Goal: Information Seeking & Learning: Find specific fact

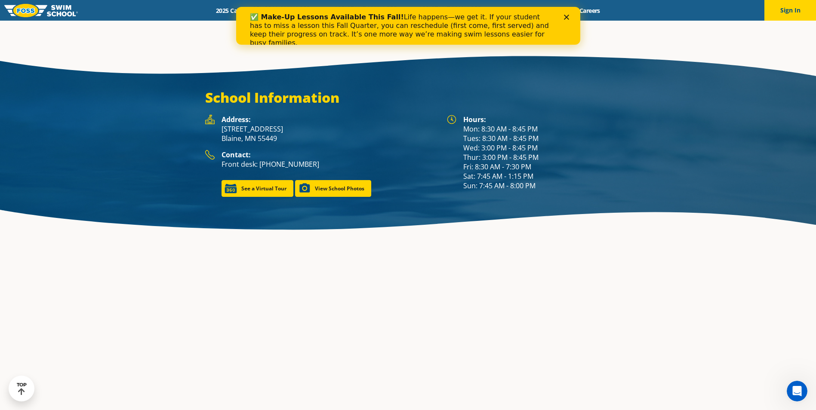
scroll to position [1223, 0]
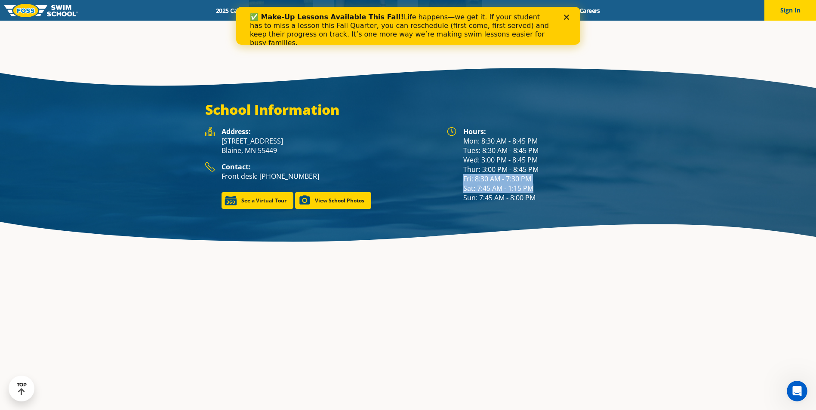
drag, startPoint x: 462, startPoint y: 165, endPoint x: 580, endPoint y: 180, distance: 119.2
click at [580, 180] on div "Hours: Mon: 8:30 AM - 8:45 PM Tues: 8:30 AM - 8:45 PM Wed: 3:00 PM - 8:45 PM Th…" at bounding box center [529, 165] width 164 height 76
drag, startPoint x: 580, startPoint y: 180, endPoint x: 550, endPoint y: 191, distance: 32.0
click at [550, 191] on div "Hours: Mon: 8:30 AM - 8:45 PM Tues: 8:30 AM - 8:45 PM Wed: 3:00 PM - 8:45 PM Th…" at bounding box center [537, 165] width 148 height 76
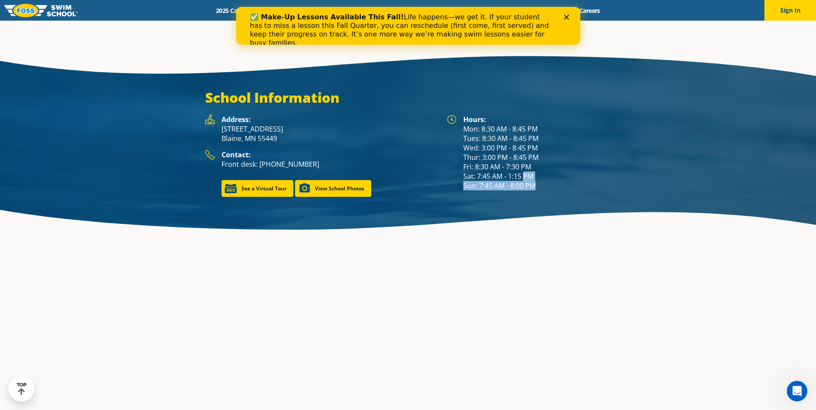
drag, startPoint x: 544, startPoint y: 188, endPoint x: 462, endPoint y: 130, distance: 100.6
click at [462, 130] on div "Hours: Mon: 8:30 AM - 8:45 PM Tues: 8:30 AM - 8:45 PM Wed: 3:00 PM - 8:45 PM Th…" at bounding box center [529, 153] width 164 height 76
drag, startPoint x: 462, startPoint y: 130, endPoint x: 504, endPoint y: 168, distance: 56.7
click at [504, 168] on div "Hours: Mon: 8:30 AM - 8:45 PM Tues: 8:30 AM - 8:45 PM Wed: 3:00 PM - 8:45 PM Th…" at bounding box center [537, 153] width 148 height 76
drag, startPoint x: 537, startPoint y: 187, endPoint x: 461, endPoint y: 133, distance: 94.1
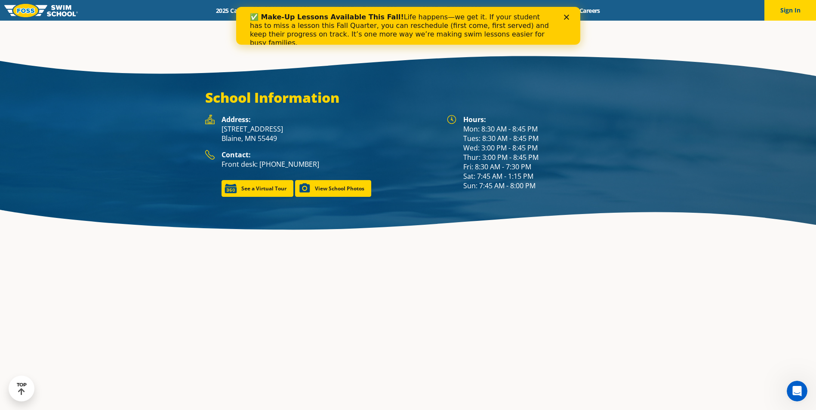
click at [461, 133] on div "Hours: Mon: 8:30 AM - 8:45 PM Tues: 8:30 AM - 8:45 PM Wed: 3:00 PM - 8:45 PM Th…" at bounding box center [529, 153] width 164 height 76
drag, startPoint x: 461, startPoint y: 133, endPoint x: 523, endPoint y: 170, distance: 73.1
click at [481, 145] on div "Hours: Mon: 8:30 AM - 8:45 PM Tues: 8:30 AM - 8:45 PM Wed: 3:00 PM - 8:45 PM Th…" at bounding box center [537, 153] width 148 height 76
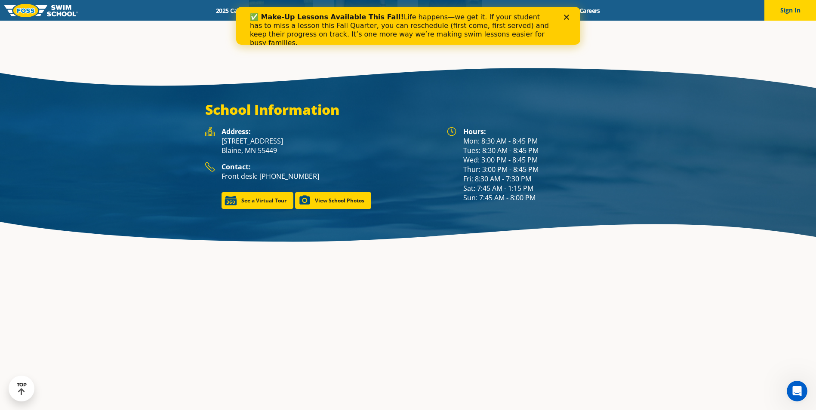
drag, startPoint x: 538, startPoint y: 186, endPoint x: 465, endPoint y: 131, distance: 91.8
click at [465, 131] on div "Hours: Mon: 8:30 AM - 8:45 PM Tues: 8:30 AM - 8:45 PM Wed: 3:00 PM - 8:45 PM Th…" at bounding box center [537, 165] width 148 height 76
drag, startPoint x: 463, startPoint y: 131, endPoint x: 539, endPoint y: 190, distance: 96.4
click at [539, 190] on div "Hours: Mon: 8:30 AM - 8:45 PM Tues: 8:30 AM - 8:45 PM Wed: 3:00 PM - 8:45 PM Th…" at bounding box center [537, 165] width 148 height 76
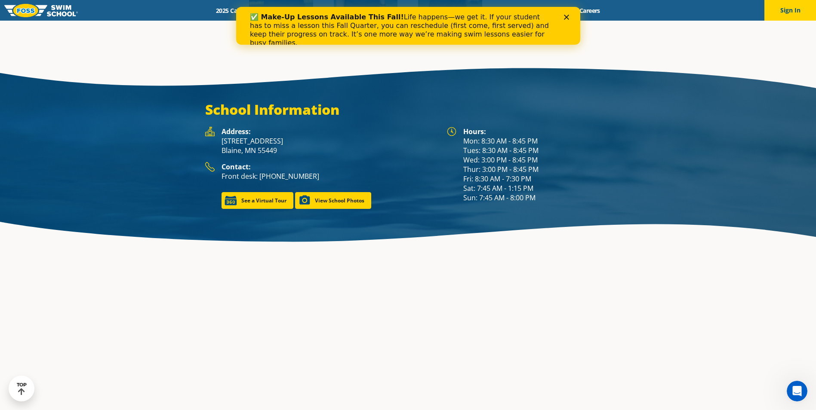
click at [539, 190] on div "Hours: Mon: 8:30 AM - 8:45 PM Tues: 8:30 AM - 8:45 PM Wed: 3:00 PM - 8:45 PM Th…" at bounding box center [537, 165] width 148 height 76
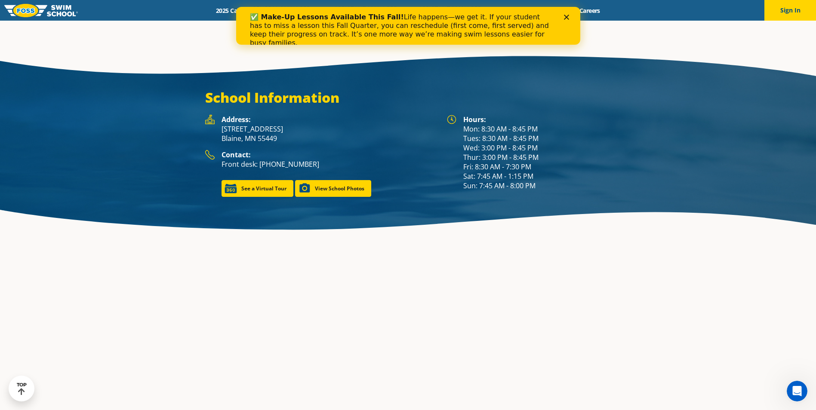
drag, startPoint x: 538, startPoint y: 189, endPoint x: 460, endPoint y: 133, distance: 96.2
click at [460, 133] on div "Hours: Mon: 8:30 AM - 8:45 PM Tues: 8:30 AM - 8:45 PM Wed: 3:00 PM - 8:45 PM Th…" at bounding box center [529, 153] width 164 height 76
click at [460, 131] on div "Hours: Mon: 8:30 AM - 8:45 PM Tues: 8:30 AM - 8:45 PM Wed: 3:00 PM - 8:45 PM Th…" at bounding box center [529, 153] width 164 height 76
drag, startPoint x: 461, startPoint y: 131, endPoint x: 536, endPoint y: 190, distance: 95.5
click at [536, 190] on div "Hours: Mon: 8:30 AM - 8:45 PM Tues: 8:30 AM - 8:45 PM Wed: 3:00 PM - 8:45 PM Th…" at bounding box center [529, 153] width 164 height 76
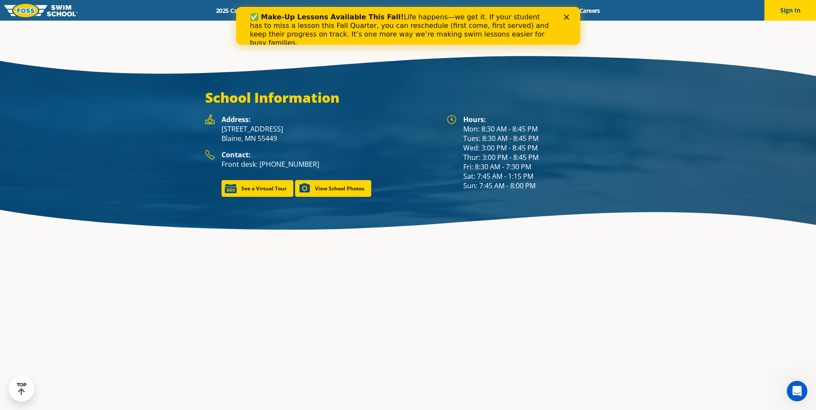
click at [536, 190] on div "Hours: Mon: 8:30 AM - 8:45 PM Tues: 8:30 AM - 8:45 PM Wed: 3:00 PM - 8:45 PM Th…" at bounding box center [537, 153] width 148 height 76
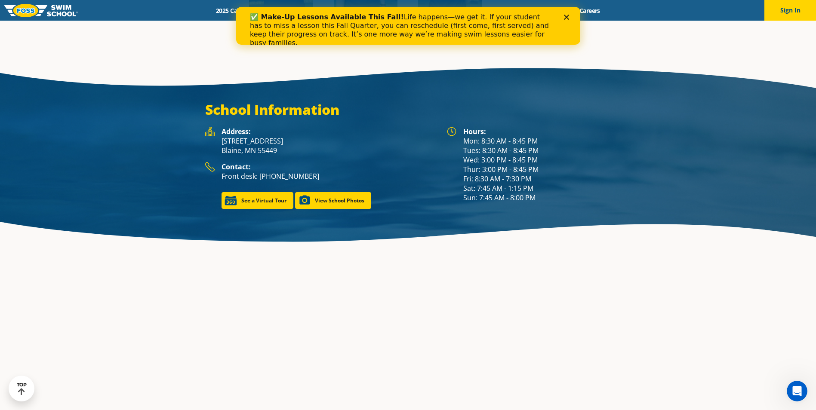
click at [535, 191] on div "Hours: Mon: 8:30 AM - 8:45 PM Tues: 8:30 AM - 8:45 PM Wed: 3:00 PM - 8:45 PM Th…" at bounding box center [537, 165] width 148 height 76
drag, startPoint x: 540, startPoint y: 186, endPoint x: 465, endPoint y: 134, distance: 90.5
click at [465, 134] on div "Hours: Mon: 8:30 AM - 8:45 PM Tues: 8:30 AM - 8:45 PM Wed: 3:00 PM - 8:45 PM Th…" at bounding box center [537, 165] width 148 height 76
drag, startPoint x: 461, startPoint y: 129, endPoint x: 541, endPoint y: 186, distance: 98.6
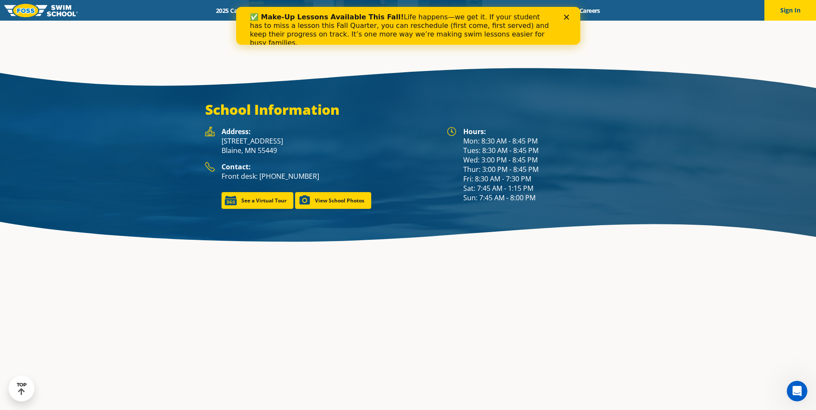
click at [541, 186] on div "Hours: Mon: 8:30 AM - 8:45 PM Tues: 8:30 AM - 8:45 PM Wed: 3:00 PM - 8:45 PM Th…" at bounding box center [529, 165] width 164 height 76
click at [541, 186] on div "Hours: Mon: 8:30 AM - 8:45 PM Tues: 8:30 AM - 8:45 PM Wed: 3:00 PM - 8:45 PM Th…" at bounding box center [537, 165] width 148 height 76
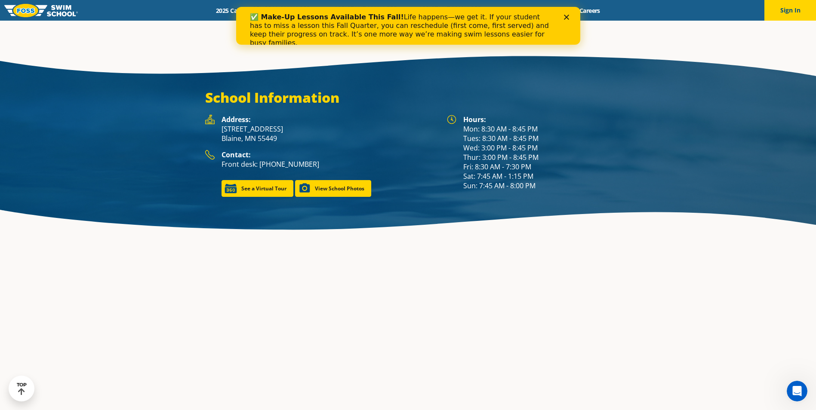
drag, startPoint x: 541, startPoint y: 186, endPoint x: 464, endPoint y: 133, distance: 93.7
click at [464, 133] on div "Hours: Mon: 8:30 AM - 8:45 PM Tues: 8:30 AM - 8:45 PM Wed: 3:00 PM - 8:45 PM Th…" at bounding box center [537, 153] width 148 height 76
drag, startPoint x: 464, startPoint y: 133, endPoint x: 473, endPoint y: 154, distance: 22.7
click at [469, 148] on div "Hours: Mon: 8:30 AM - 8:45 PM Tues: 8:30 AM - 8:45 PM Wed: 3:00 PM - 8:45 PM Th…" at bounding box center [537, 153] width 148 height 76
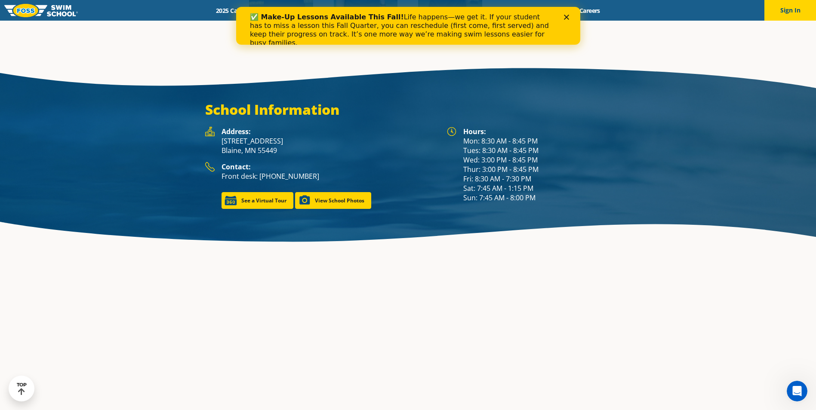
drag, startPoint x: 540, startPoint y: 187, endPoint x: 462, endPoint y: 132, distance: 95.4
click at [462, 132] on div "Hours: Mon: 8:30 AM - 8:45 PM Tues: 8:30 AM - 8:45 PM Wed: 3:00 PM - 8:45 PM Th…" at bounding box center [529, 165] width 164 height 76
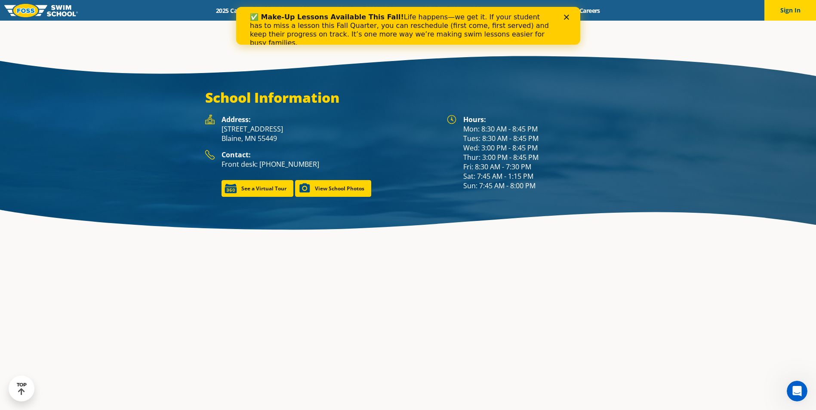
scroll to position [1223, 0]
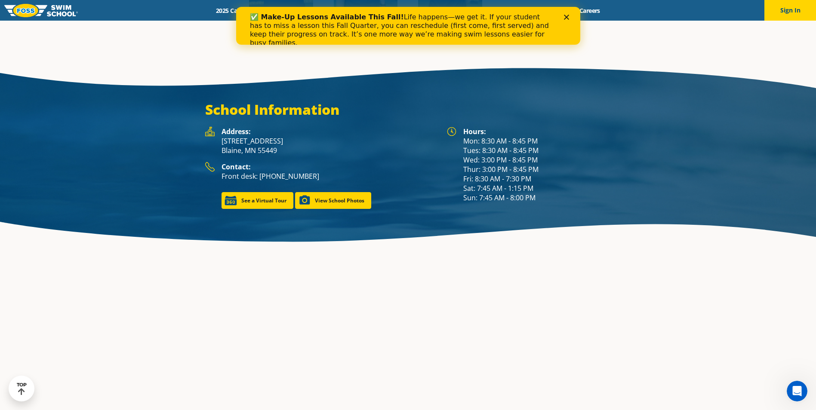
drag, startPoint x: 537, startPoint y: 186, endPoint x: 464, endPoint y: 132, distance: 90.4
click at [464, 132] on div "Hours: Mon: 8:30 AM - 8:45 PM Tues: 8:30 AM - 8:45 PM Wed: 3:00 PM - 8:45 PM Th…" at bounding box center [537, 165] width 148 height 76
drag, startPoint x: 464, startPoint y: 132, endPoint x: 462, endPoint y: 122, distance: 10.2
click at [462, 127] on div "Hours: Mon: 8:30 AM - 8:45 PM Tues: 8:30 AM - 8:45 PM Wed: 3:00 PM - 8:45 PM Th…" at bounding box center [529, 165] width 164 height 76
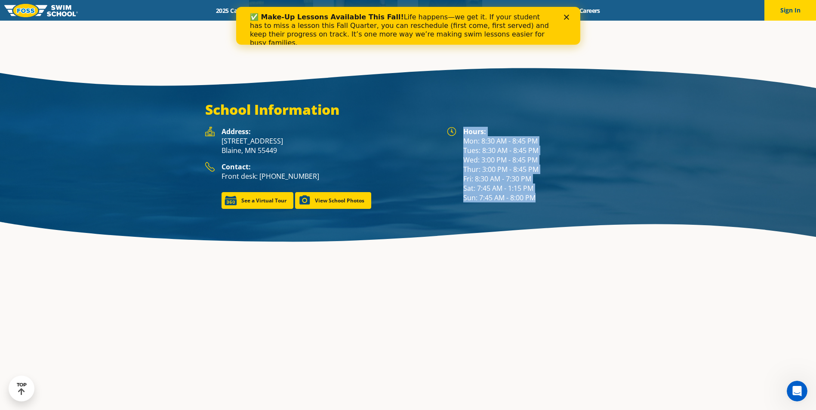
drag, startPoint x: 462, startPoint y: 122, endPoint x: 532, endPoint y: 190, distance: 97.6
click at [532, 190] on div "Hours: Mon: 8:30 AM - 8:45 PM Tues: 8:30 AM - 8:45 PM Wed: 3:00 PM - 8:45 PM Th…" at bounding box center [529, 165] width 164 height 76
drag, startPoint x: 532, startPoint y: 190, endPoint x: 538, endPoint y: 188, distance: 6.3
click at [538, 188] on div "Hours: Mon: 8:30 AM - 8:45 PM Tues: 8:30 AM - 8:45 PM Wed: 3:00 PM - 8:45 PM Th…" at bounding box center [537, 165] width 148 height 76
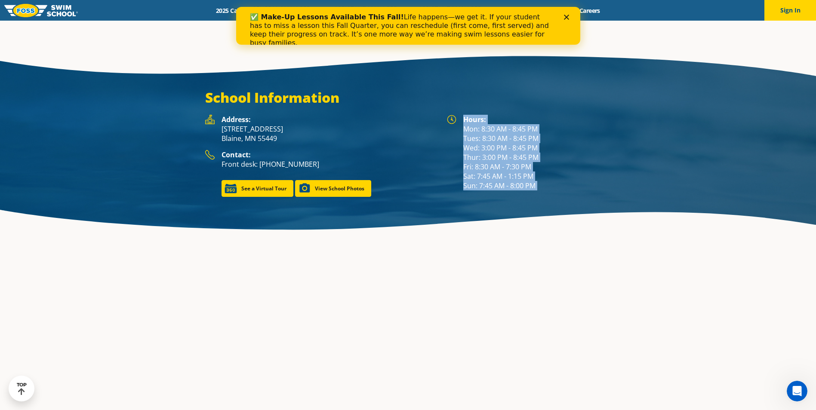
drag, startPoint x: 538, startPoint y: 188, endPoint x: 463, endPoint y: 123, distance: 100.0
click at [463, 123] on div "Hours: Mon: 8:30 AM - 8:45 PM Tues: 8:30 AM - 8:45 PM Wed: 3:00 PM - 8:45 PM Th…" at bounding box center [537, 153] width 148 height 76
click at [463, 123] on strong "Hours:" at bounding box center [474, 119] width 23 height 9
drag, startPoint x: 462, startPoint y: 120, endPoint x: 534, endPoint y: 188, distance: 99.5
click at [534, 188] on div "Hours: Mon: 8:30 AM - 8:45 PM Tues: 8:30 AM - 8:45 PM Wed: 3:00 PM - 8:45 PM Th…" at bounding box center [529, 153] width 164 height 76
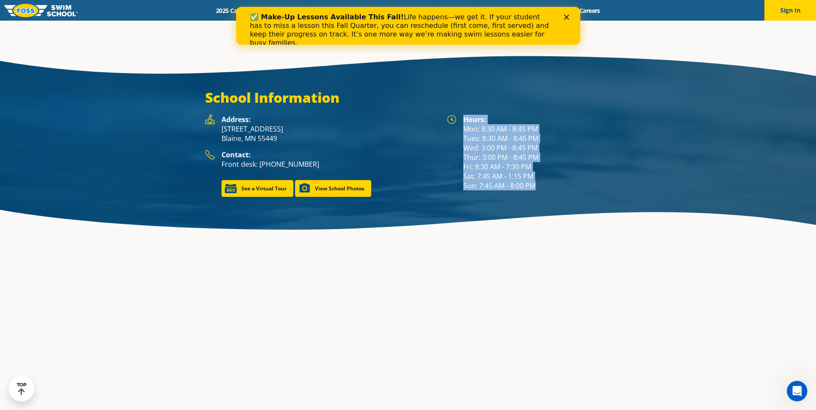
drag, startPoint x: 534, startPoint y: 188, endPoint x: 541, endPoint y: 188, distance: 6.4
click at [541, 188] on div "Hours: Mon: 8:30 AM - 8:45 PM Tues: 8:30 AM - 8:45 PM Wed: 3:00 PM - 8:45 PM Th…" at bounding box center [537, 153] width 148 height 76
drag, startPoint x: 540, startPoint y: 190, endPoint x: 459, endPoint y: 120, distance: 106.7
click at [459, 120] on div "Hours: Mon: 8:30 AM - 8:45 PM Tues: 8:30 AM - 8:45 PM Wed: 3:00 PM - 8:45 PM Th…" at bounding box center [529, 153] width 164 height 76
drag, startPoint x: 459, startPoint y: 120, endPoint x: 464, endPoint y: 119, distance: 4.4
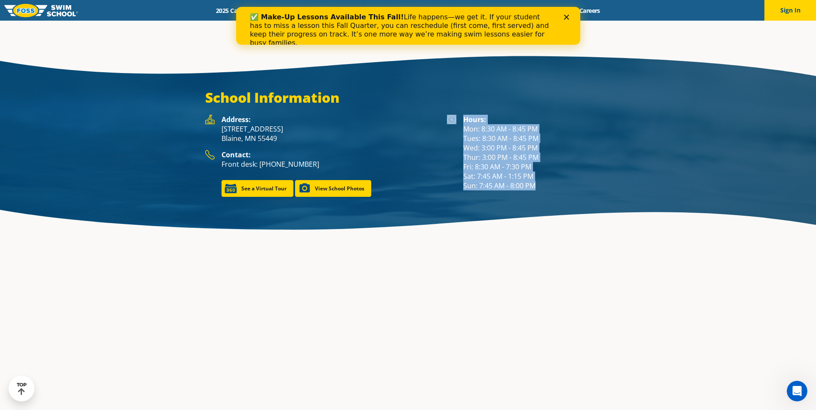
click at [464, 119] on strong "Hours:" at bounding box center [474, 119] width 23 height 9
drag, startPoint x: 464, startPoint y: 119, endPoint x: 541, endPoint y: 189, distance: 104.1
click at [541, 189] on div "Hours: Mon: 8:30 AM - 8:45 PM Tues: 8:30 AM - 8:45 PM Wed: 3:00 PM - 8:45 PM Th…" at bounding box center [537, 153] width 148 height 76
drag, startPoint x: 541, startPoint y: 189, endPoint x: 464, endPoint y: 123, distance: 101.2
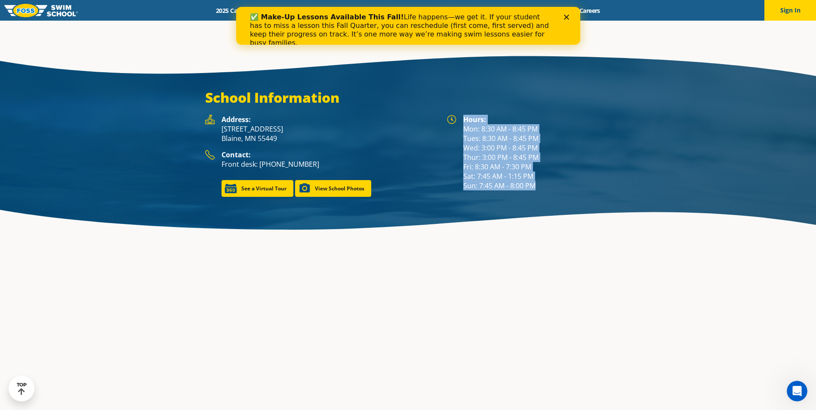
click at [464, 123] on div "Hours: Mon: 8:30 AM - 8:45 PM Tues: 8:30 AM - 8:45 PM Wed: 3:00 PM - 8:45 PM Th…" at bounding box center [537, 153] width 148 height 76
click at [464, 123] on strong "Hours:" at bounding box center [474, 119] width 23 height 9
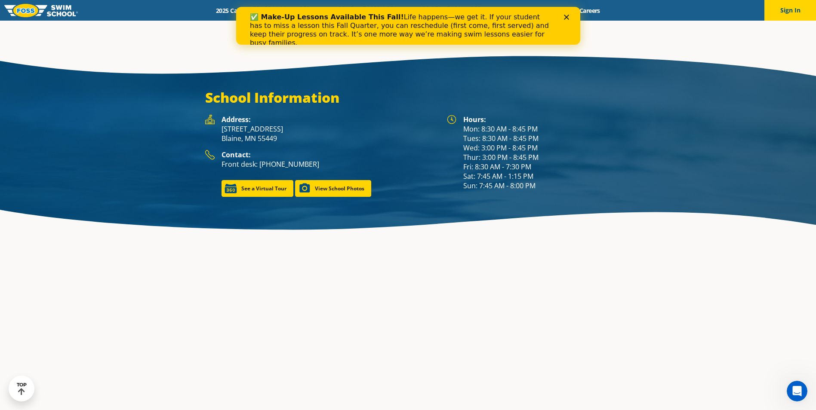
scroll to position [1223, 0]
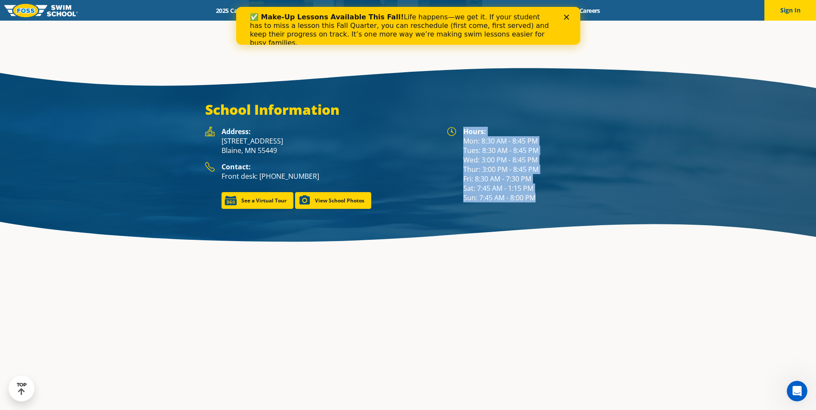
drag, startPoint x: 463, startPoint y: 119, endPoint x: 537, endPoint y: 184, distance: 97.8
click at [537, 184] on div "Hours: Mon: 8:30 AM - 8:45 PM Tues: 8:30 AM - 8:45 PM Wed: 3:00 PM - 8:45 PM Th…" at bounding box center [537, 165] width 148 height 76
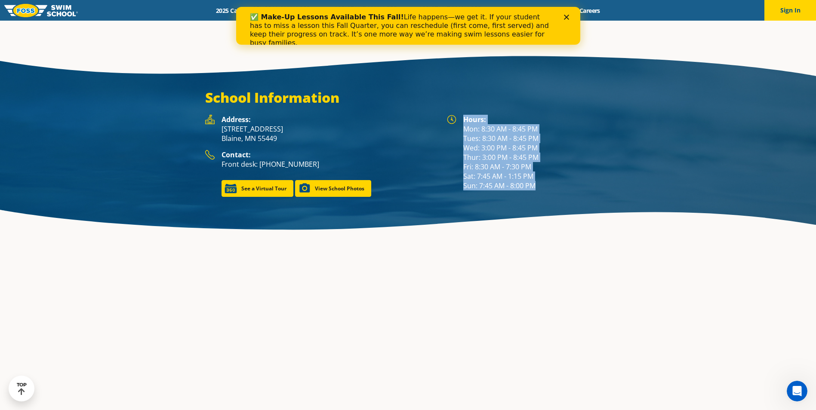
drag, startPoint x: 540, startPoint y: 187, endPoint x: 463, endPoint y: 122, distance: 101.0
click at [463, 122] on div "Hours: Mon: 8:30 AM - 8:45 PM Tues: 8:30 AM - 8:45 PM Wed: 3:00 PM - 8:45 PM Th…" at bounding box center [537, 153] width 148 height 76
drag, startPoint x: 463, startPoint y: 122, endPoint x: 486, endPoint y: 154, distance: 39.4
click at [486, 152] on div "Hours: Mon: 8:30 AM - 8:45 PM Tues: 8:30 AM - 8:45 PM Wed: 3:00 PM - 8:45 PM Th…" at bounding box center [537, 153] width 148 height 76
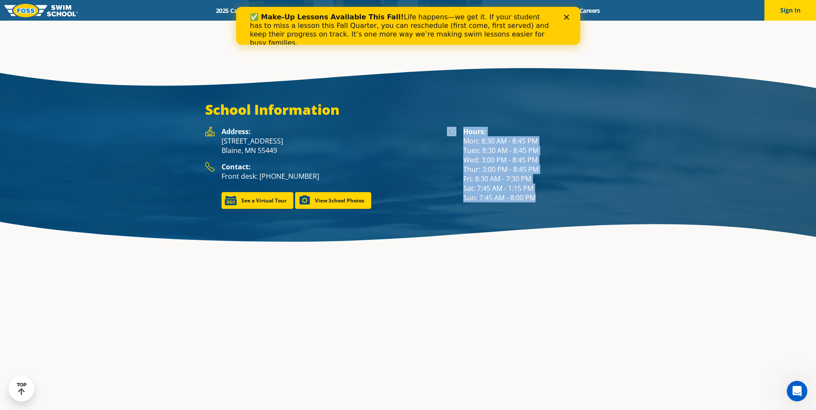
drag, startPoint x: 541, startPoint y: 186, endPoint x: 460, endPoint y: 126, distance: 101.1
click at [460, 127] on div "Hours: Mon: 8:30 AM - 8:45 PM Tues: 8:30 AM - 8:45 PM Wed: 3:00 PM - 8:45 PM Th…" at bounding box center [529, 165] width 164 height 76
drag, startPoint x: 460, startPoint y: 126, endPoint x: 478, endPoint y: 135, distance: 20.2
click at [474, 129] on div "Hours: Mon: 8:30 AM - 8:45 PM Tues: 8:30 AM - 8:45 PM Wed: 3:00 PM - 8:45 PM Th…" at bounding box center [537, 165] width 148 height 76
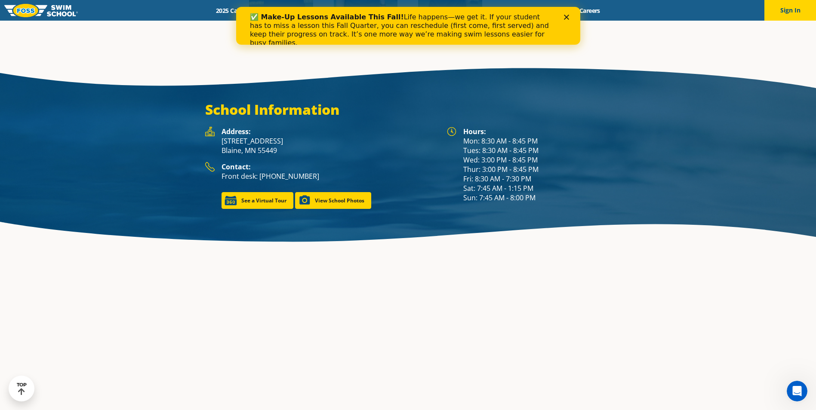
click at [464, 127] on strong "Hours:" at bounding box center [474, 131] width 23 height 9
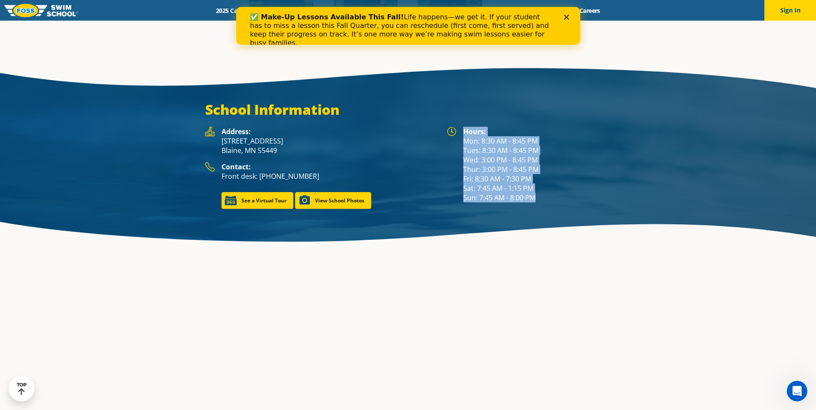
drag, startPoint x: 462, startPoint y: 120, endPoint x: 539, endPoint y: 187, distance: 102.7
click at [539, 187] on div "Hours: Mon: 8:30 AM - 8:45 PM Tues: 8:30 AM - 8:45 PM Wed: 3:00 PM - 8:45 PM Th…" at bounding box center [529, 165] width 164 height 76
click at [539, 187] on div "Hours: Mon: 8:30 AM - 8:45 PM Tues: 8:30 AM - 8:45 PM Wed: 3:00 PM - 8:45 PM Th…" at bounding box center [537, 165] width 148 height 76
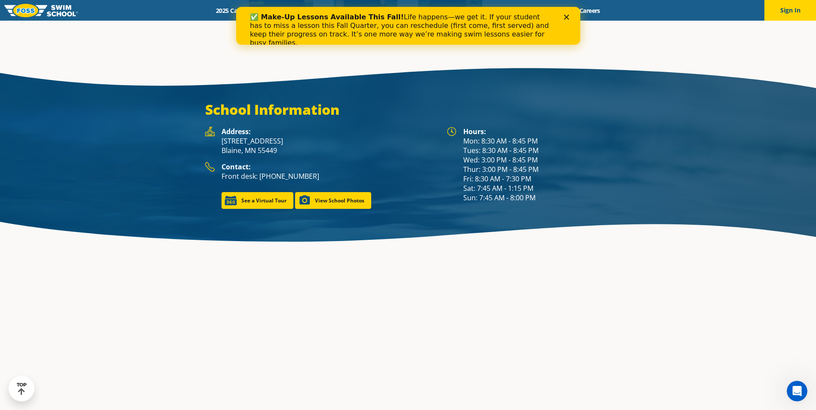
scroll to position [1235, 0]
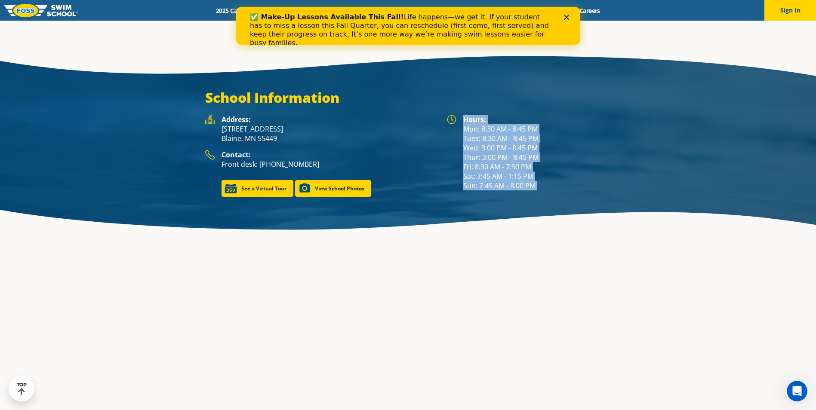
drag, startPoint x: 539, startPoint y: 187, endPoint x: 460, endPoint y: 120, distance: 103.4
click at [460, 120] on div "Hours: Mon: 8:30 AM - 8:45 PM Tues: 8:30 AM - 8:45 PM Wed: 3:00 PM - 8:45 PM Th…" at bounding box center [529, 153] width 164 height 76
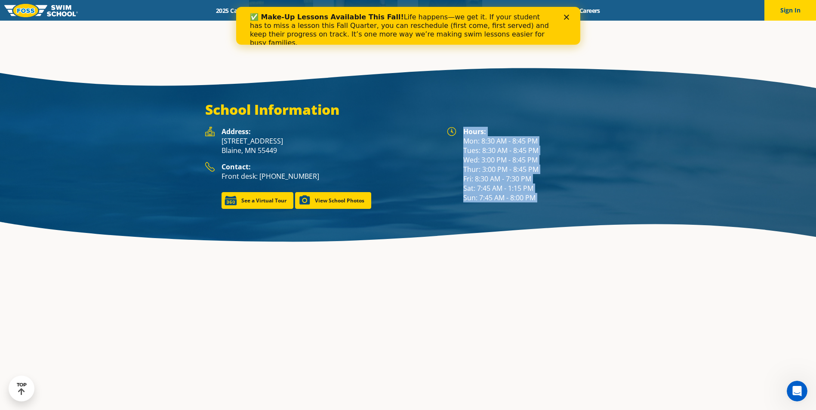
drag, startPoint x: 460, startPoint y: 120, endPoint x: 513, endPoint y: 171, distance: 73.3
click at [513, 171] on div "Hours: Mon: 8:30 AM - 8:45 PM Tues: 8:30 AM - 8:45 PM Wed: 3:00 PM - 8:45 PM Th…" at bounding box center [537, 165] width 148 height 76
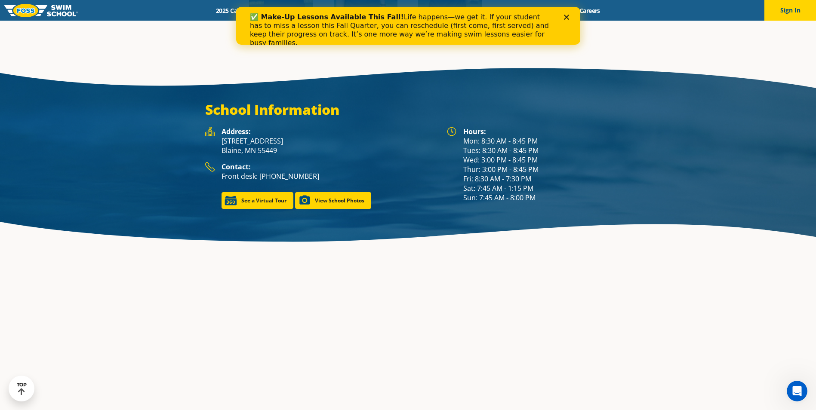
scroll to position [1235, 0]
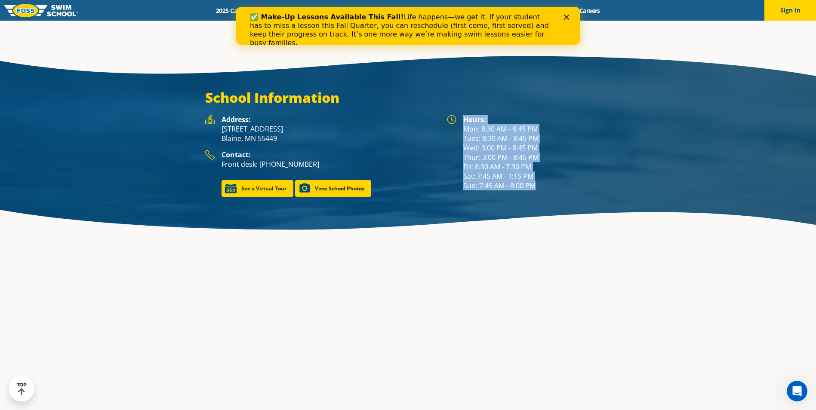
drag, startPoint x: 462, startPoint y: 119, endPoint x: 550, endPoint y: 195, distance: 116.5
click at [550, 195] on div "Hours: Mon: 8:30 AM - 8:45 PM Tues: 8:30 AM - 8:45 PM Wed: 3:00 PM - 8:45 PM Th…" at bounding box center [528, 156] width 173 height 82
drag, startPoint x: 550, startPoint y: 195, endPoint x: 541, endPoint y: 187, distance: 11.9
click at [541, 187] on div "Hours: Mon: 8:30 AM - 8:45 PM Tues: 8:30 AM - 8:45 PM Wed: 3:00 PM - 8:45 PM Th…" at bounding box center [537, 153] width 148 height 76
drag, startPoint x: 541, startPoint y: 187, endPoint x: 465, endPoint y: 122, distance: 100.0
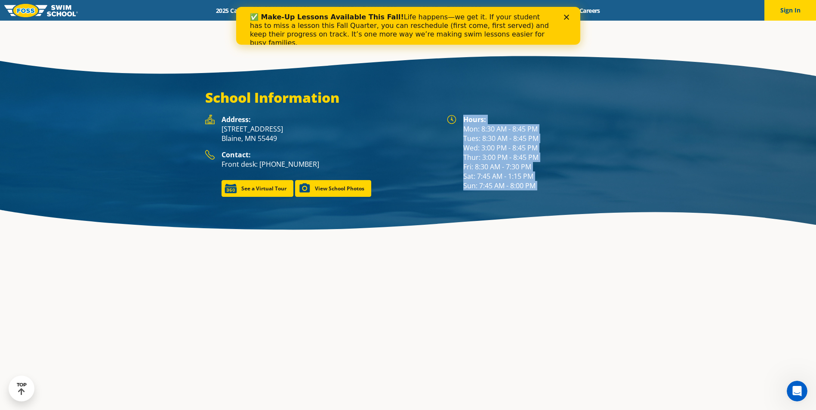
click at [465, 122] on div "Hours: Mon: 8:30 AM - 8:45 PM Tues: 8:30 AM - 8:45 PM Wed: 3:00 PM - 8:45 PM Th…" at bounding box center [537, 153] width 148 height 76
drag, startPoint x: 465, startPoint y: 122, endPoint x: 499, endPoint y: 161, distance: 51.9
click at [478, 144] on div "Hours: Mon: 8:30 AM - 8:45 PM Tues: 8:30 AM - 8:45 PM Wed: 3:00 PM - 8:45 PM Th…" at bounding box center [537, 153] width 148 height 76
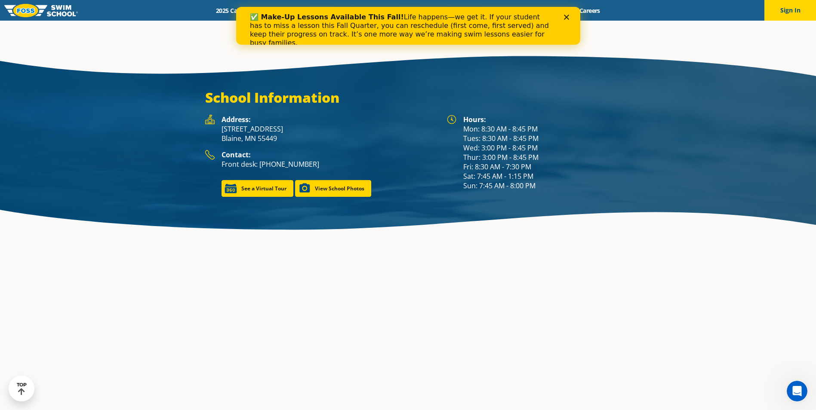
scroll to position [1223, 0]
